Goal: Task Accomplishment & Management: Use online tool/utility

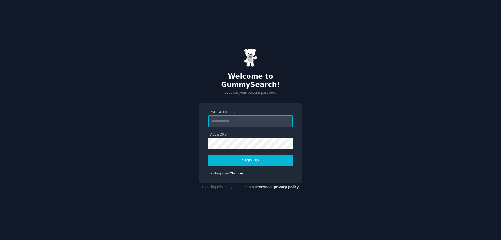
click at [227, 115] on input "Email Address" at bounding box center [250, 120] width 84 height 11
type input "**********"
click at [251, 155] on button "Sign up" at bounding box center [250, 160] width 84 height 11
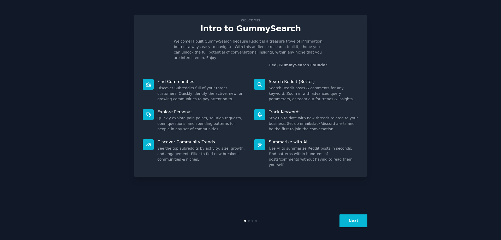
click at [354, 219] on button "Next" at bounding box center [353, 220] width 28 height 13
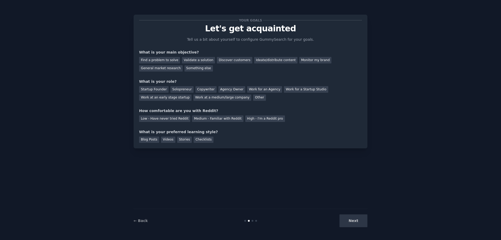
click at [357, 222] on div "Next" at bounding box center [328, 220] width 78 height 13
click at [350, 222] on div "Next" at bounding box center [328, 220] width 78 height 13
click at [357, 220] on div "Next" at bounding box center [328, 220] width 78 height 13
click at [352, 221] on div "Next" at bounding box center [328, 220] width 78 height 13
click at [353, 218] on div "Next" at bounding box center [328, 220] width 78 height 13
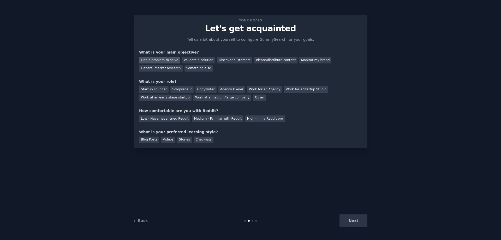
click at [159, 61] on div "Find a problem to solve" at bounding box center [159, 60] width 41 height 7
click at [149, 90] on div "Startup Founder" at bounding box center [153, 89] width 29 height 7
click at [173, 119] on div "Low - Have never tried Reddit" at bounding box center [164, 118] width 51 height 7
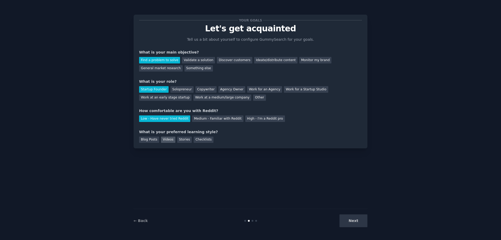
click at [167, 139] on div "Videos" at bounding box center [168, 139] width 14 height 7
click at [362, 225] on button "Next" at bounding box center [353, 220] width 28 height 13
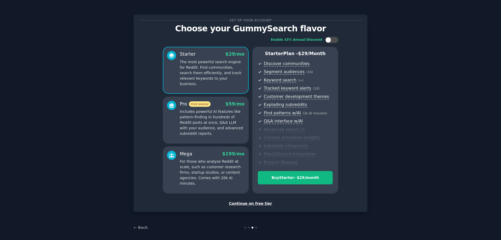
click at [252, 205] on div "Continue on free tier" at bounding box center [250, 203] width 223 height 5
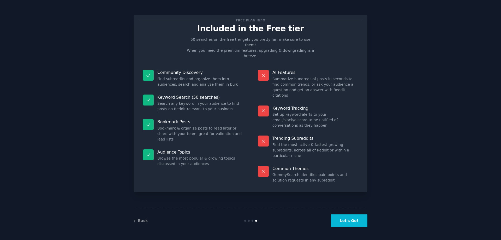
click at [345, 220] on button "Let's Go!" at bounding box center [349, 220] width 37 height 13
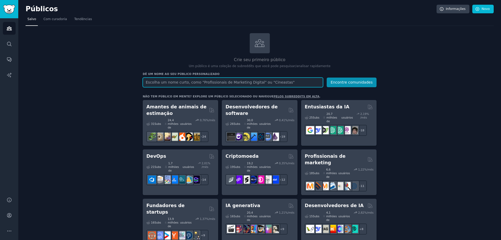
click at [247, 78] on input "text" at bounding box center [233, 82] width 180 height 10
click at [327, 77] on button "Encontre comunidades" at bounding box center [352, 82] width 50 height 10
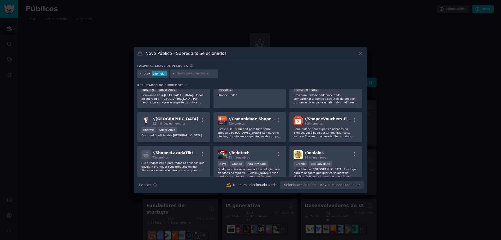
scroll to position [35, 0]
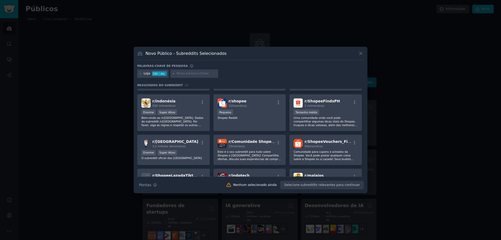
click at [362, 52] on icon at bounding box center [360, 53] width 5 height 5
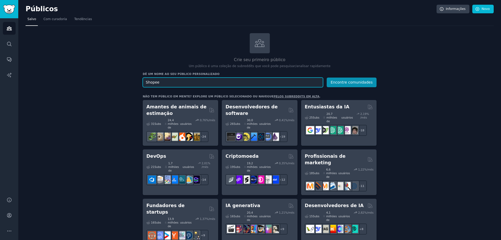
click at [216, 83] on input "Shopee" at bounding box center [233, 82] width 180 height 10
type input "Shopee Brasuk"
click at [327, 77] on button "Encontre comunidades" at bounding box center [352, 82] width 50 height 10
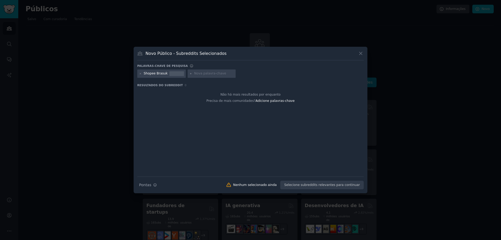
click at [357, 52] on div "Novo Público - Subreddits Selecionados" at bounding box center [250, 55] width 226 height 10
click at [140, 72] on icon at bounding box center [140, 73] width 3 height 3
click at [156, 72] on input "text" at bounding box center [164, 73] width 40 height 5
type input "Shopee [GEOGRAPHIC_DATA]"
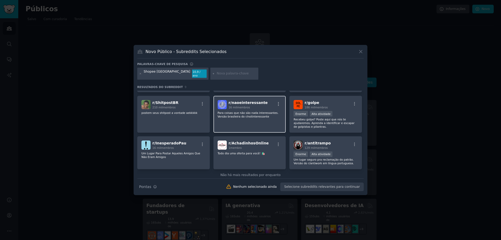
scroll to position [44, 0]
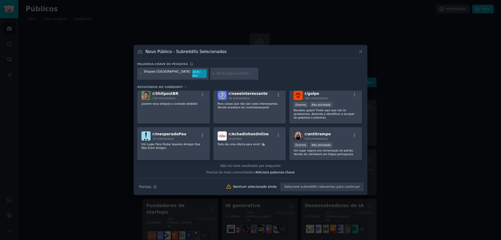
click at [455, 123] on div at bounding box center [250, 120] width 501 height 240
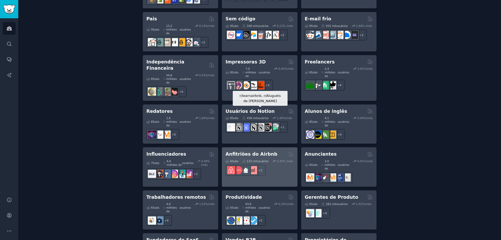
scroll to position [349, 0]
